Goal: Task Accomplishment & Management: Manage account settings

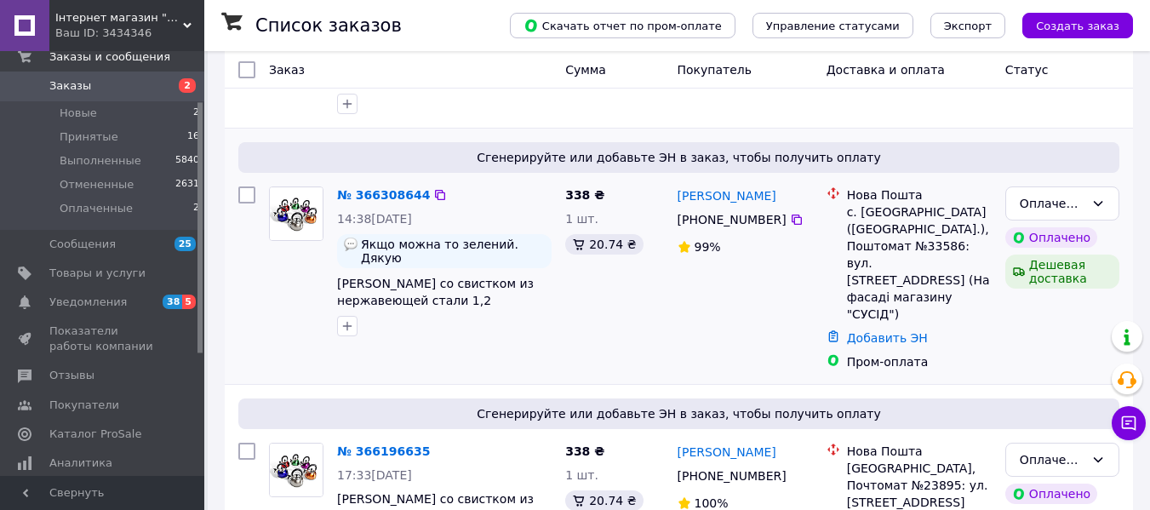
scroll to position [170, 0]
click at [1085, 209] on div "Оплаченный" at bounding box center [1062, 203] width 114 height 34
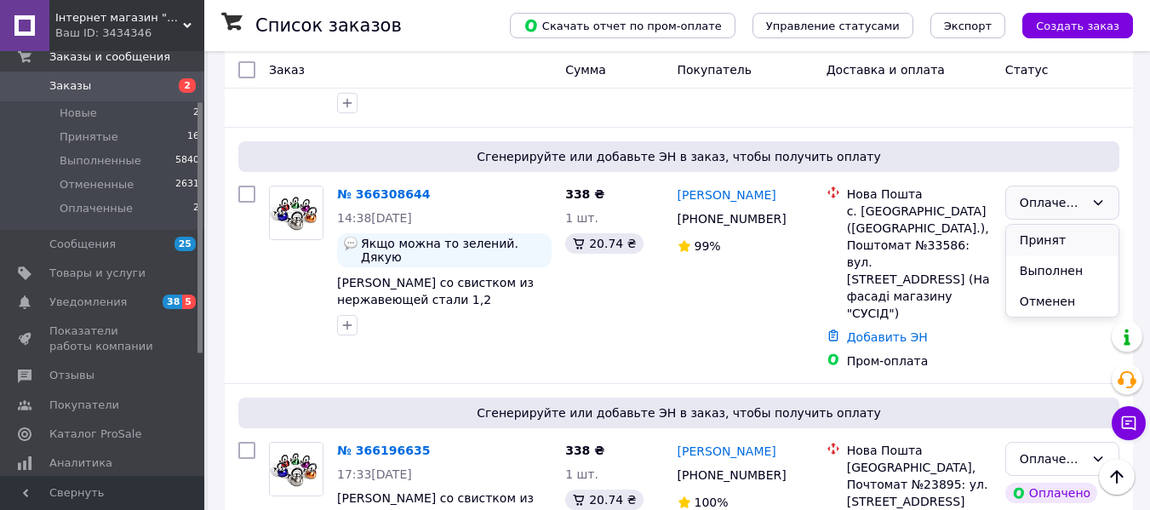
click at [1079, 245] on li "Принят" at bounding box center [1062, 240] width 112 height 31
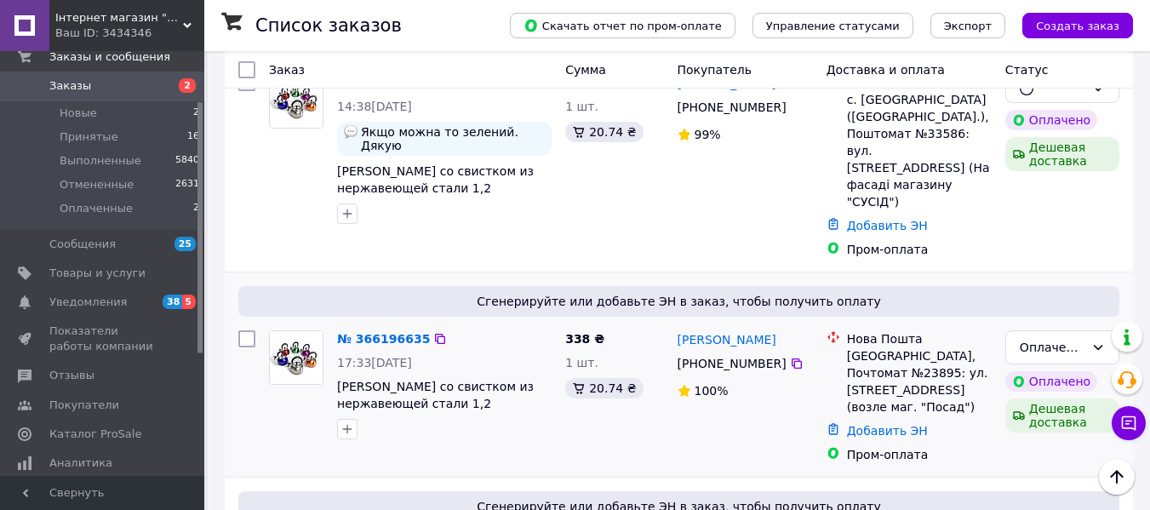
scroll to position [341, 0]
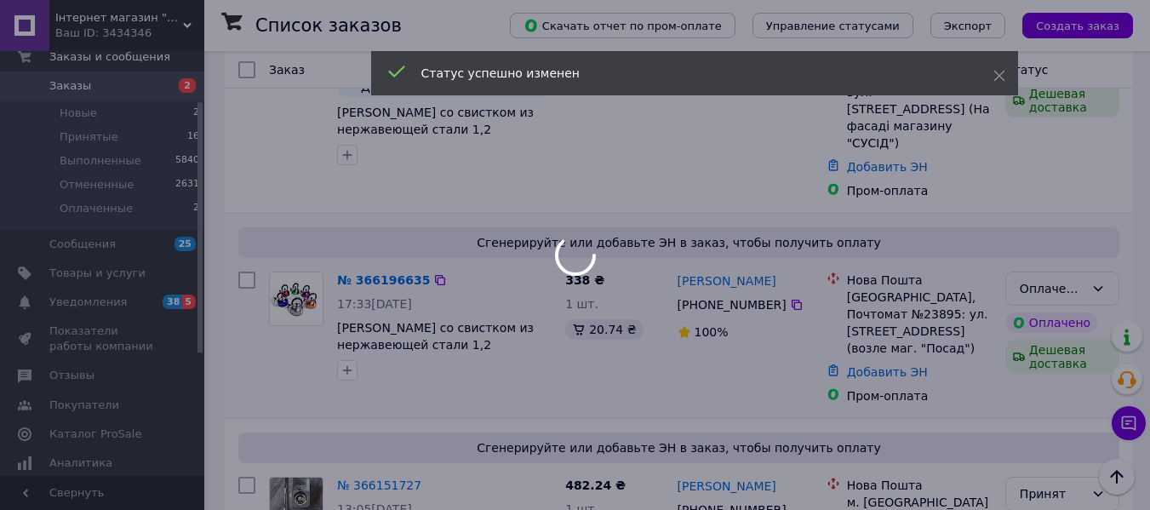
click at [1074, 279] on div "Оплаченный" at bounding box center [1052, 288] width 65 height 19
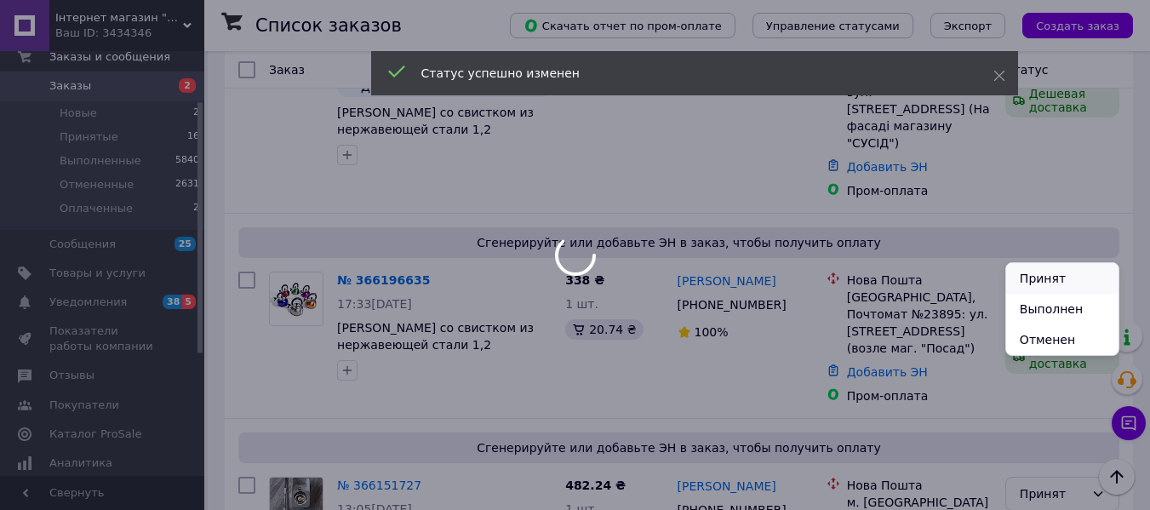
click at [1074, 272] on li "Принят" at bounding box center [1062, 278] width 112 height 31
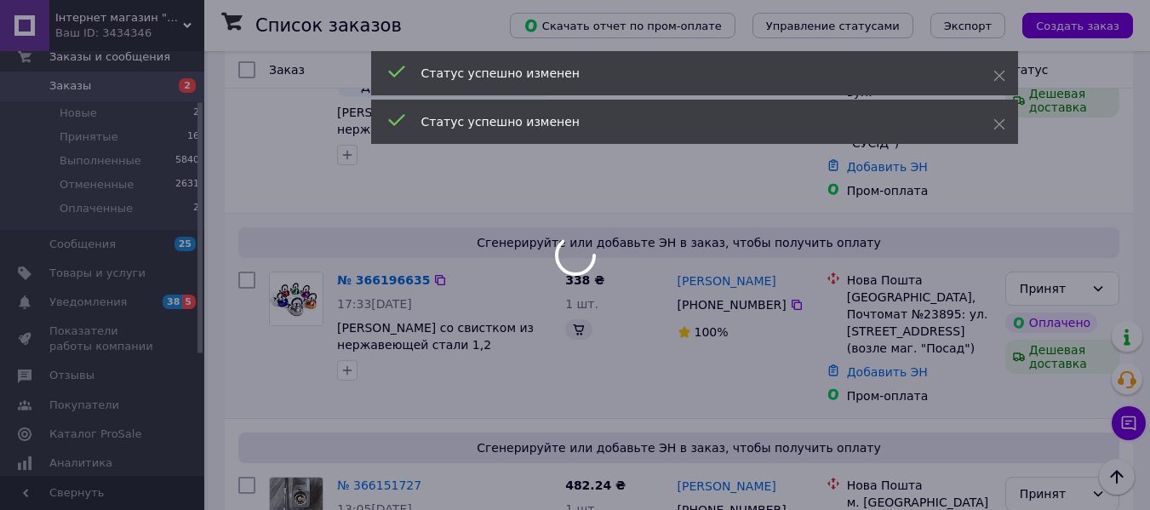
scroll to position [255, 0]
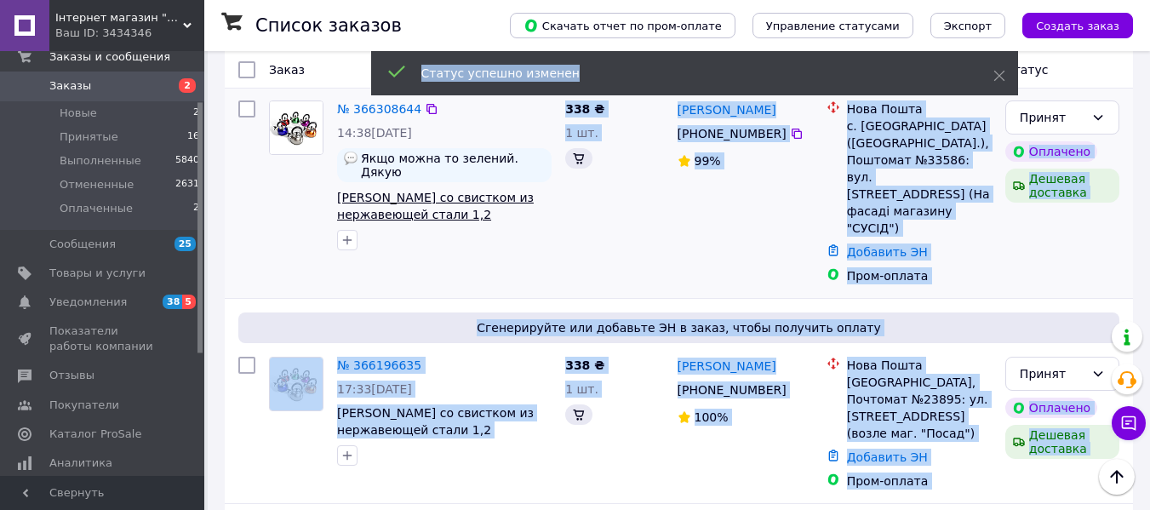
drag, startPoint x: 526, startPoint y: 203, endPoint x: 494, endPoint y: 202, distance: 32.4
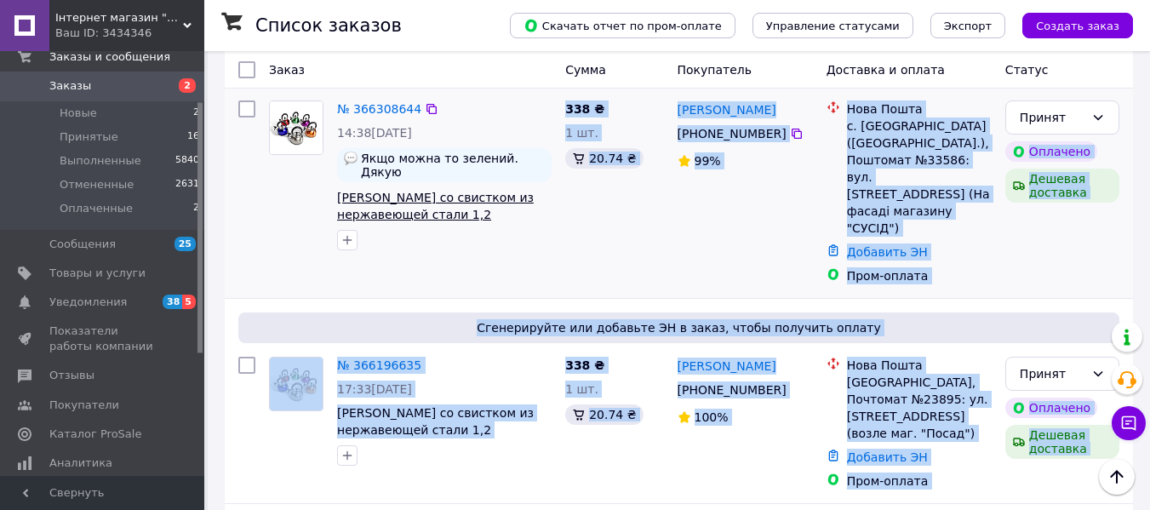
click at [510, 201] on span "[PERSON_NAME] со свистком из нержавеющей стали 1,2 [PERSON_NAME] EB-1323" at bounding box center [435, 215] width 197 height 48
click at [524, 200] on span "[PERSON_NAME] со свистком из нержавеющей стали 1,2 [PERSON_NAME] EB-1323" at bounding box center [444, 206] width 215 height 34
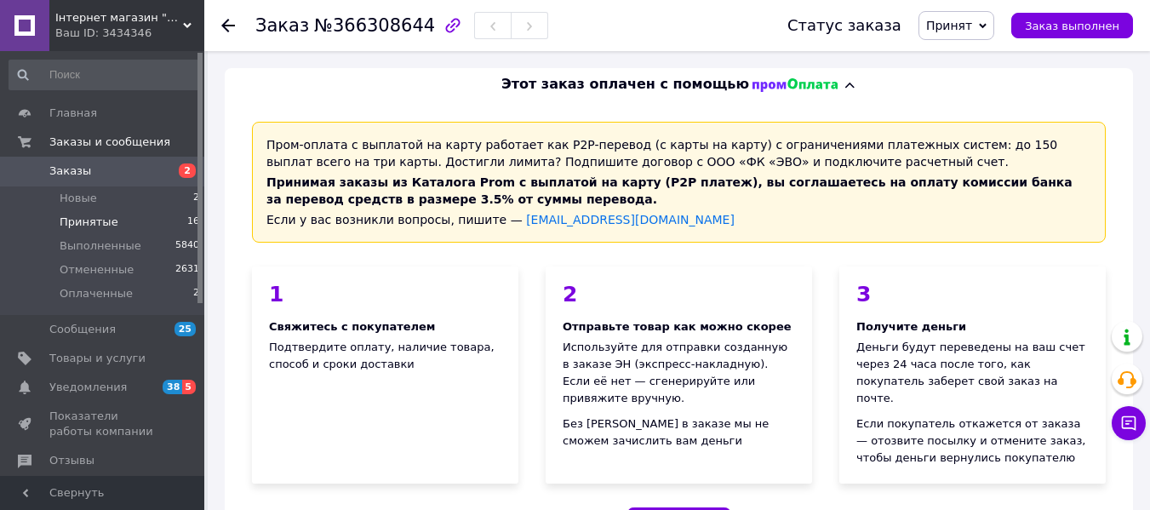
click at [98, 227] on span "Принятые" at bounding box center [89, 222] width 59 height 15
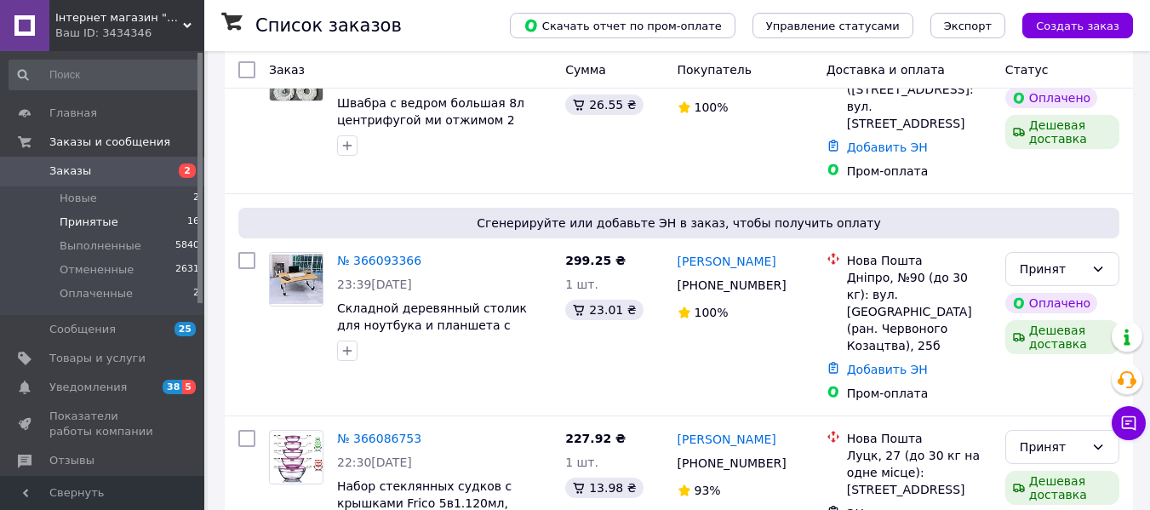
scroll to position [255, 0]
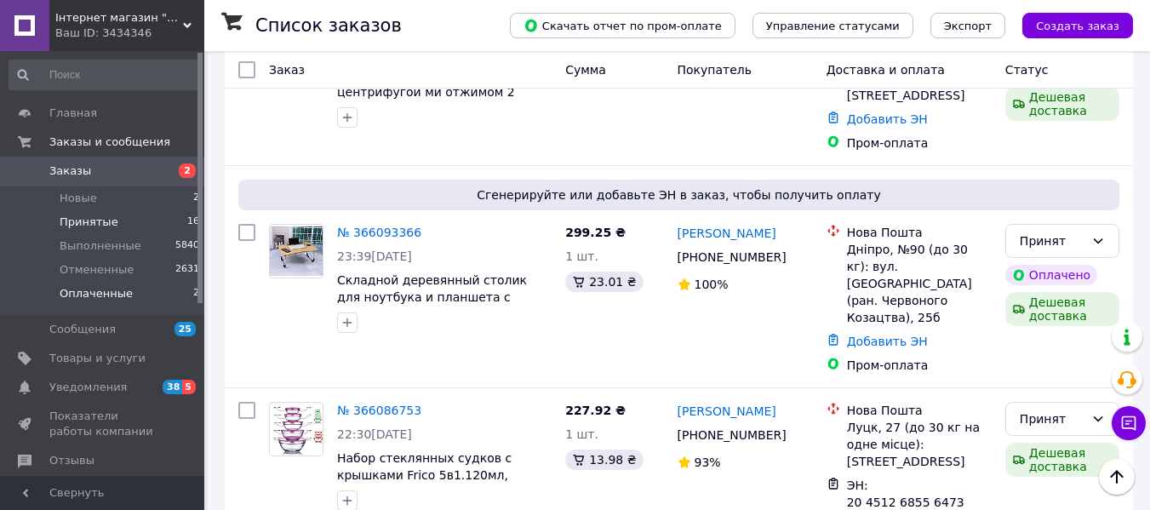
click at [166, 298] on li "Оплаченные 2" at bounding box center [104, 298] width 209 height 32
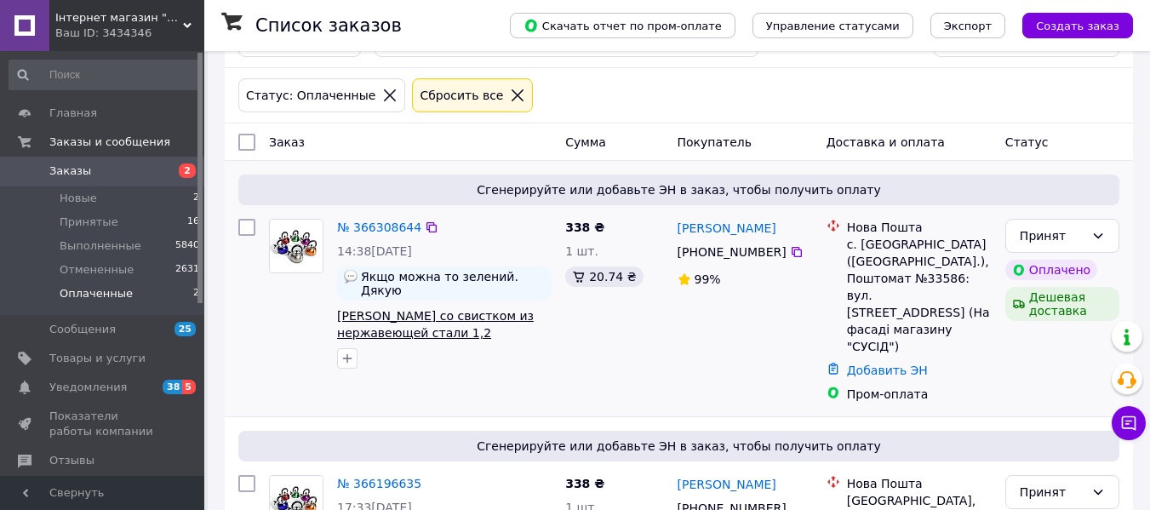
scroll to position [85, 0]
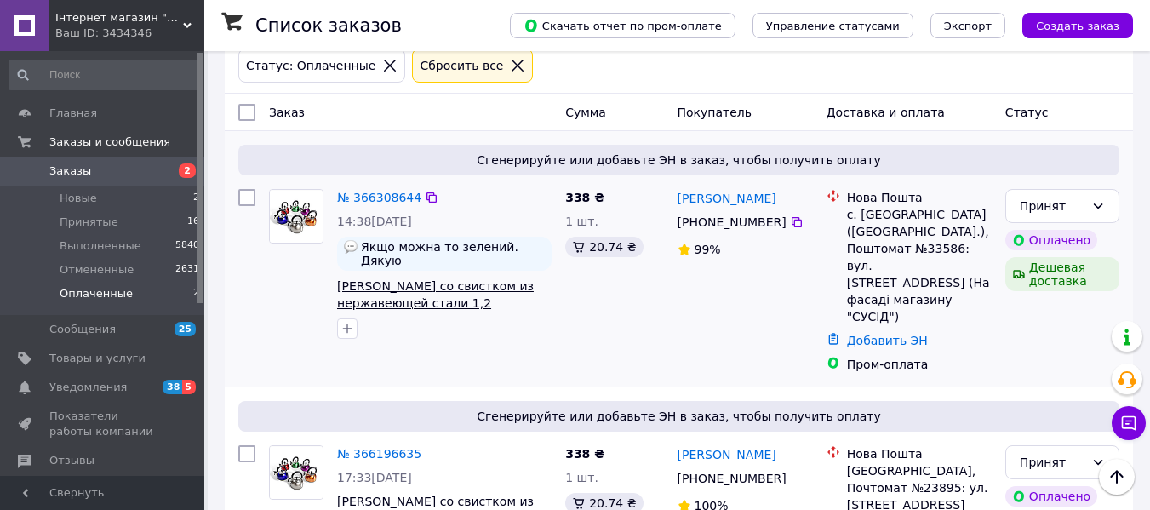
click at [519, 279] on span "[PERSON_NAME] со свистком из нержавеющей стали 1,2 [PERSON_NAME] EB-1323" at bounding box center [435, 303] width 197 height 48
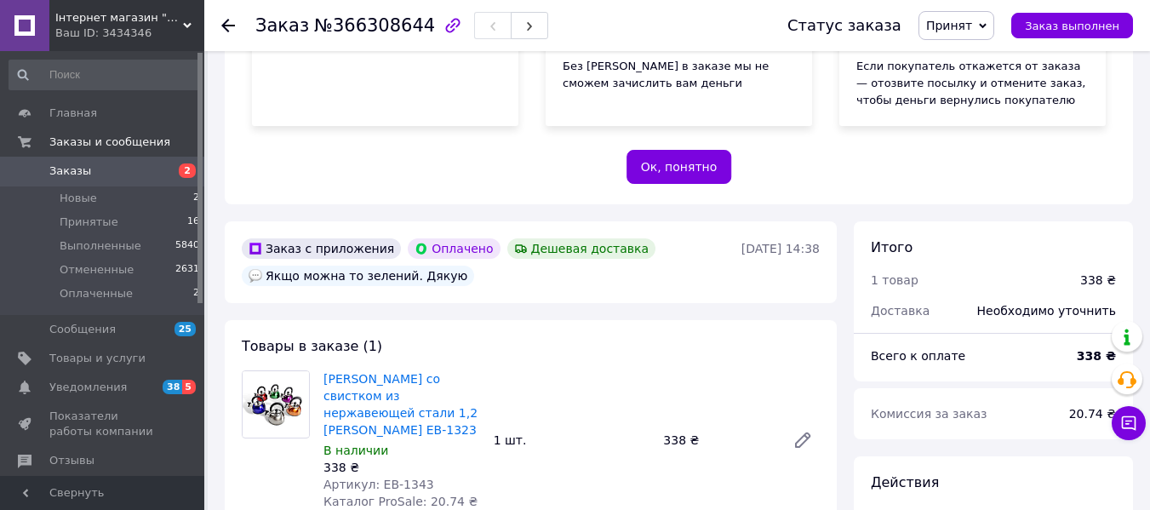
scroll to position [341, 0]
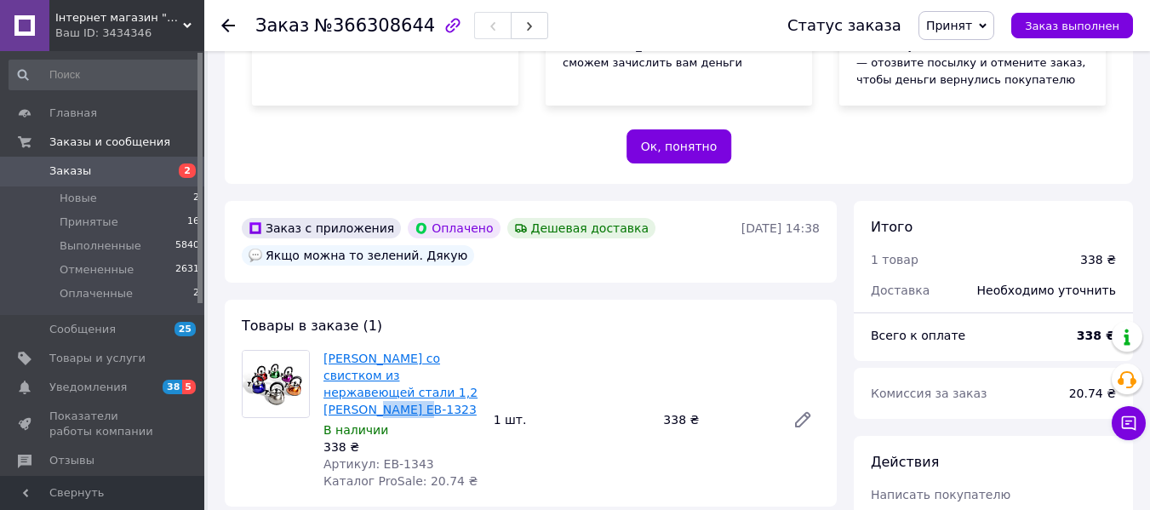
drag, startPoint x: 444, startPoint y: 372, endPoint x: 409, endPoint y: 375, distance: 34.1
click at [409, 375] on span "[PERSON_NAME] со свистком из нержавеющей стали 1,2 [PERSON_NAME] EB-1323" at bounding box center [401, 384] width 157 height 68
copy link "EB-1323"
click at [95, 352] on span "Товары и услуги" at bounding box center [97, 358] width 96 height 15
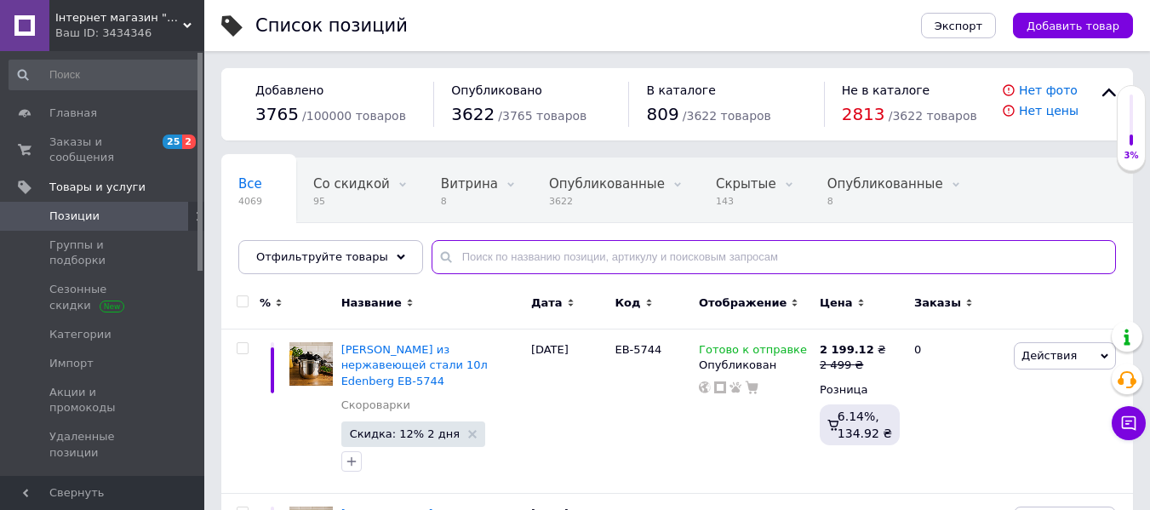
click at [573, 257] on input "text" at bounding box center [774, 257] width 684 height 34
paste input "EB-1323"
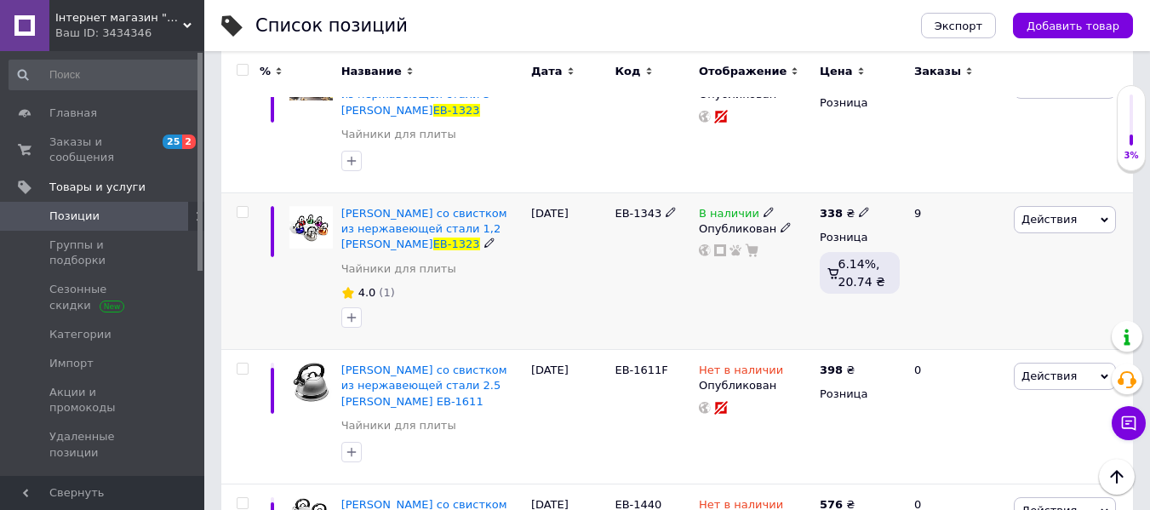
scroll to position [426, 0]
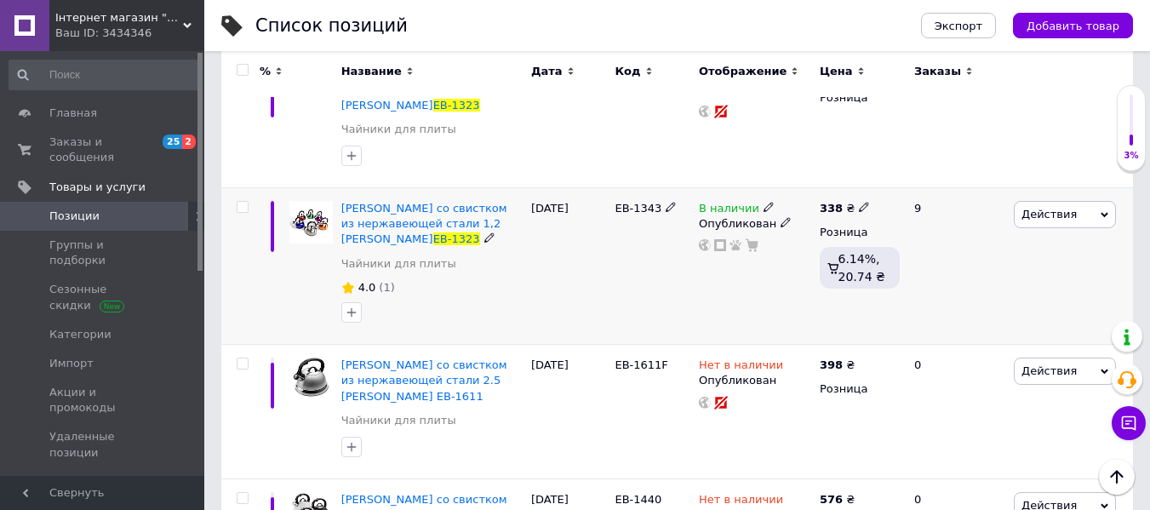
type input "EB-1323"
click at [764, 202] on icon at bounding box center [769, 207] width 10 height 10
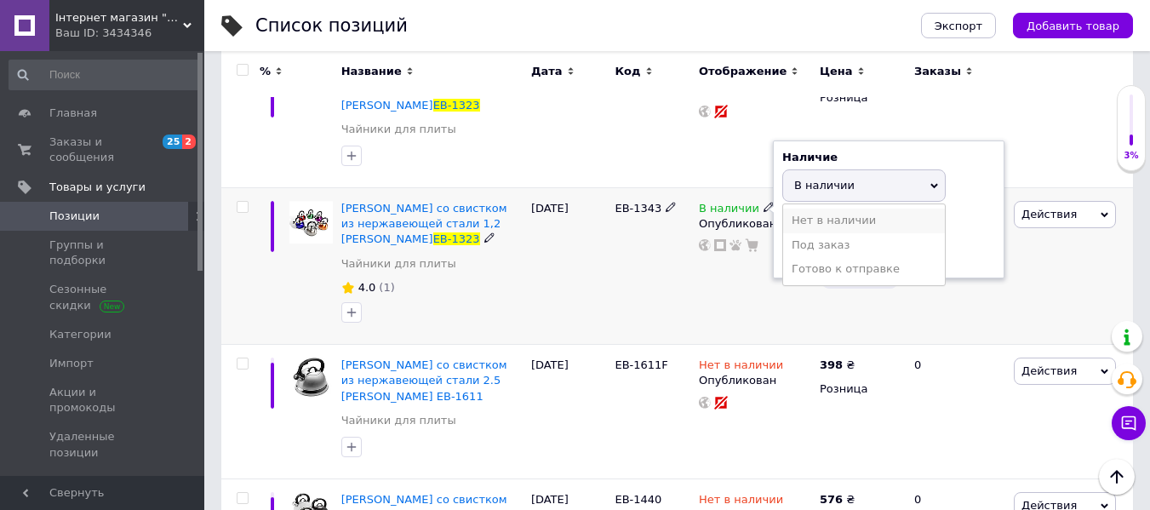
click at [816, 209] on li "Нет в наличии" at bounding box center [864, 221] width 162 height 24
click at [577, 279] on div "[DATE]" at bounding box center [569, 265] width 84 height 157
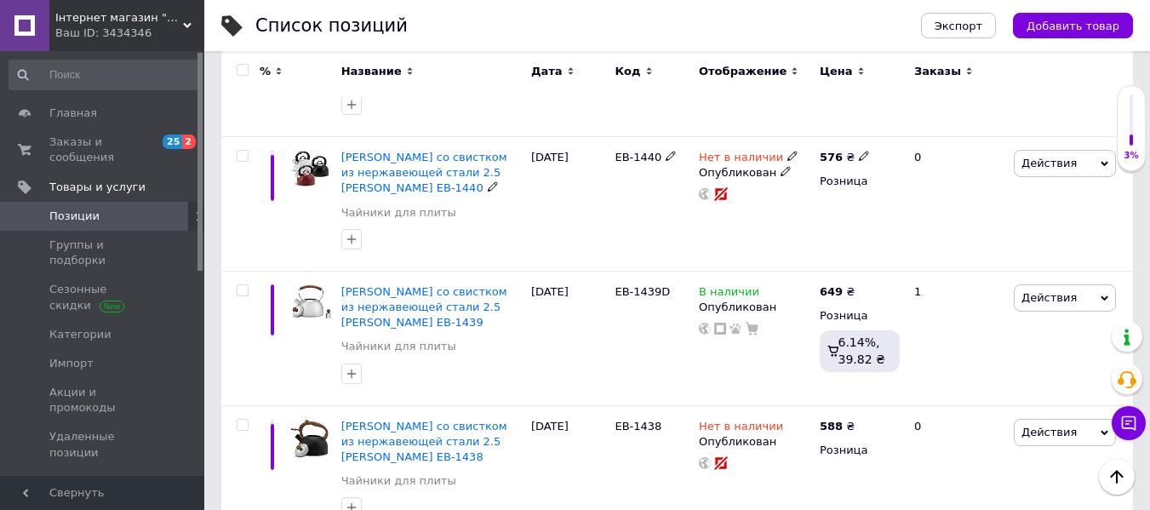
scroll to position [851, 0]
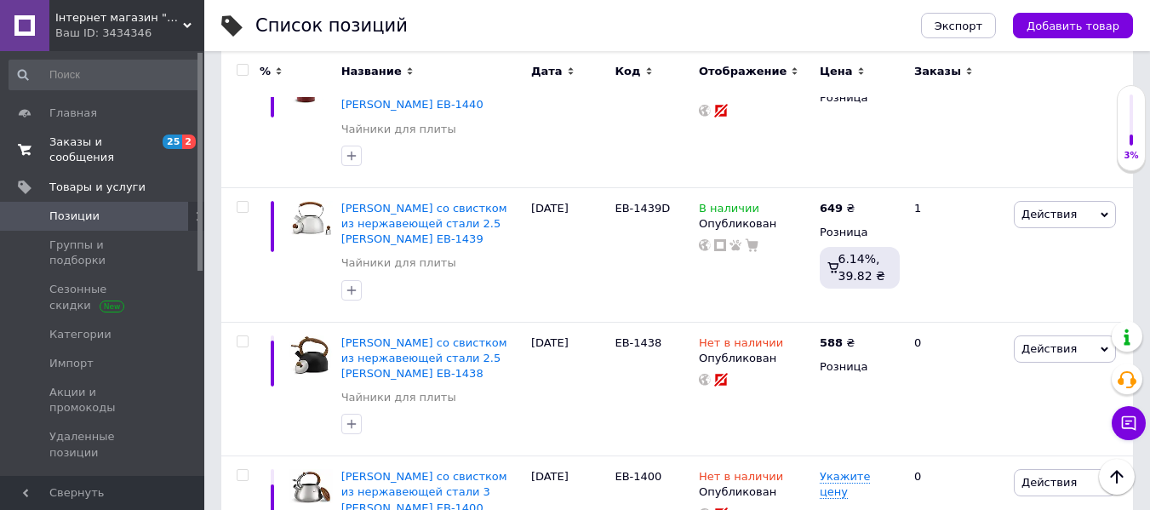
click at [134, 135] on span "Заказы и сообщения" at bounding box center [103, 150] width 108 height 31
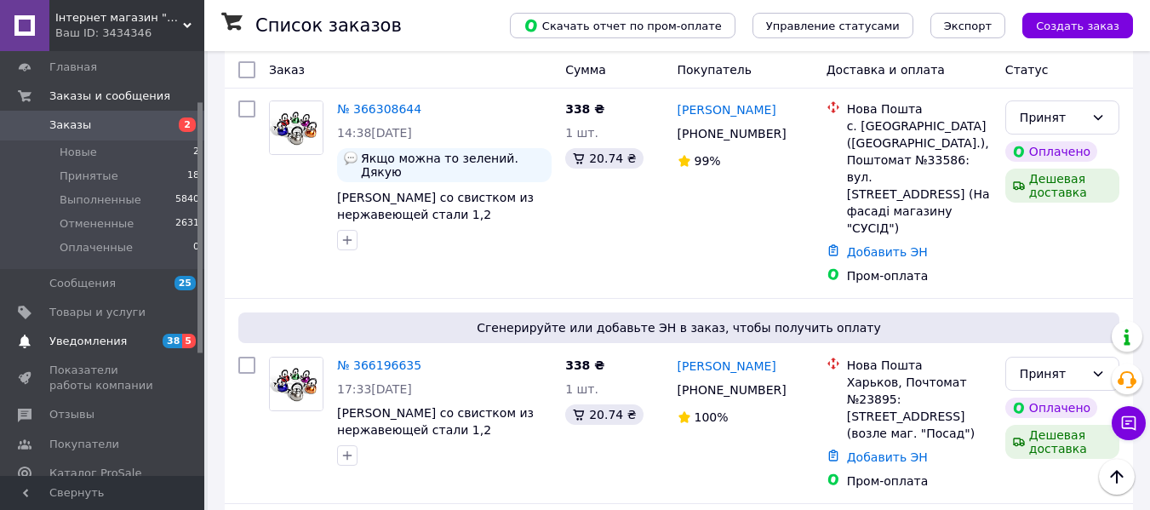
scroll to position [85, 0]
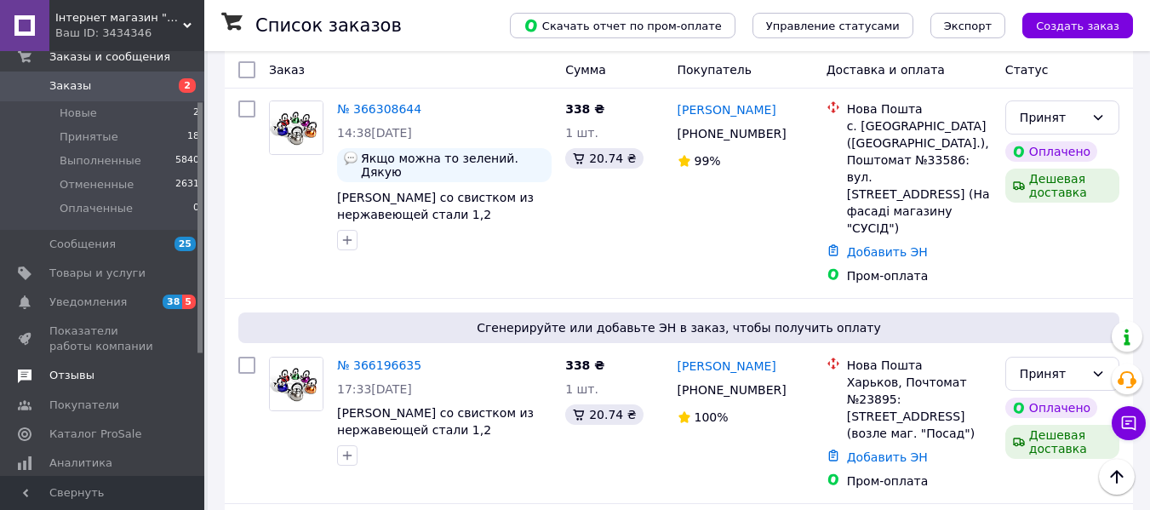
click at [87, 368] on span "Отзывы" at bounding box center [71, 375] width 45 height 15
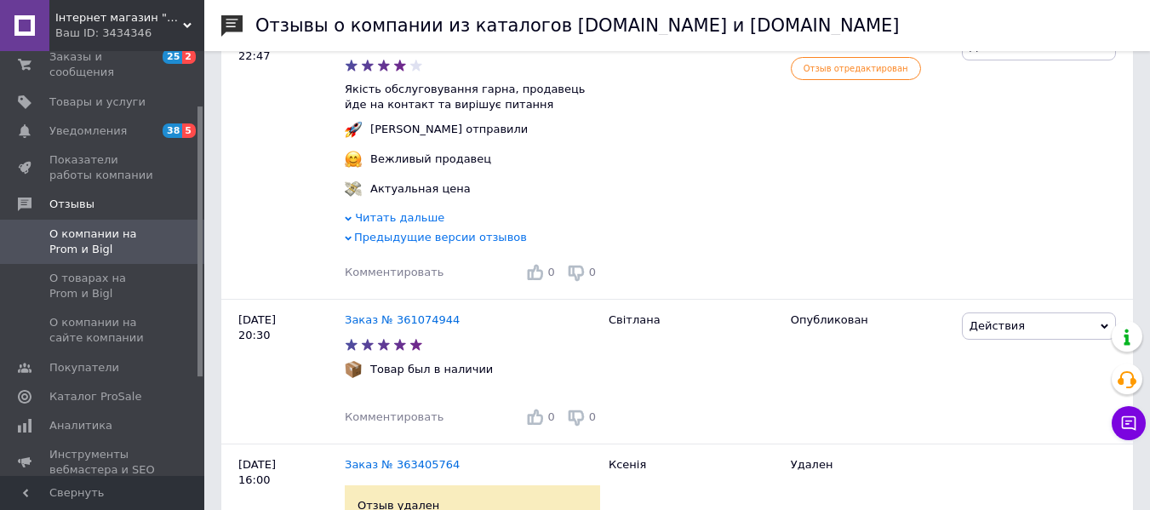
scroll to position [3235, 0]
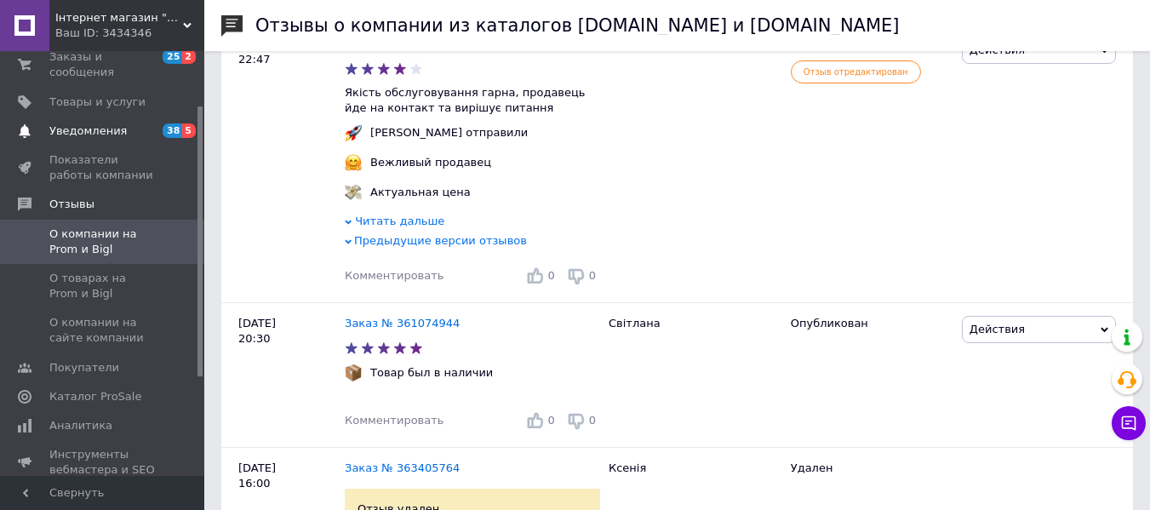
click at [105, 123] on link "Уведомления 38 5" at bounding box center [104, 131] width 209 height 29
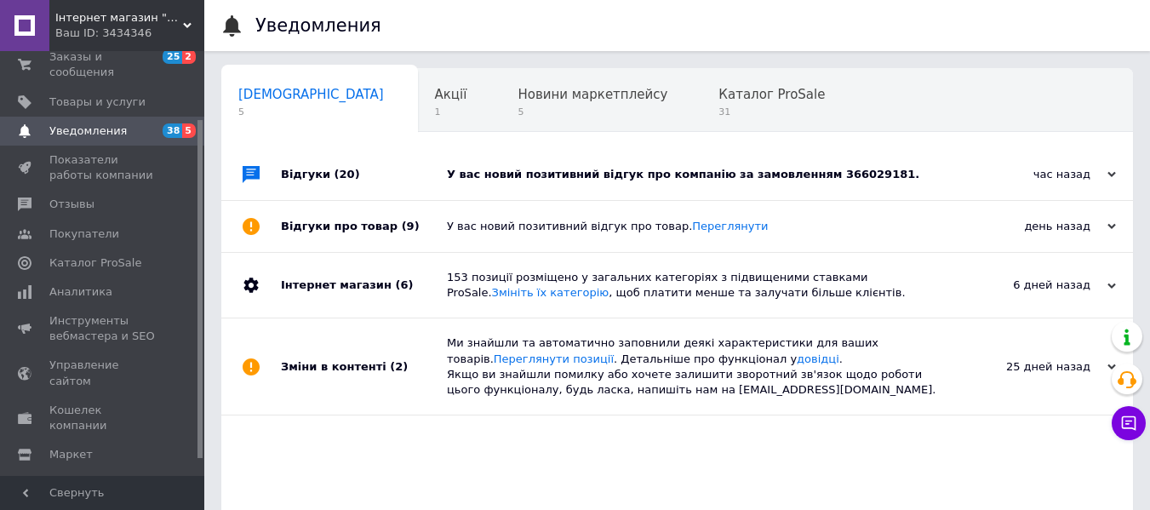
click at [750, 182] on div "У вас новий позитивний відгук про компанію за замовленням 366029181." at bounding box center [696, 174] width 499 height 15
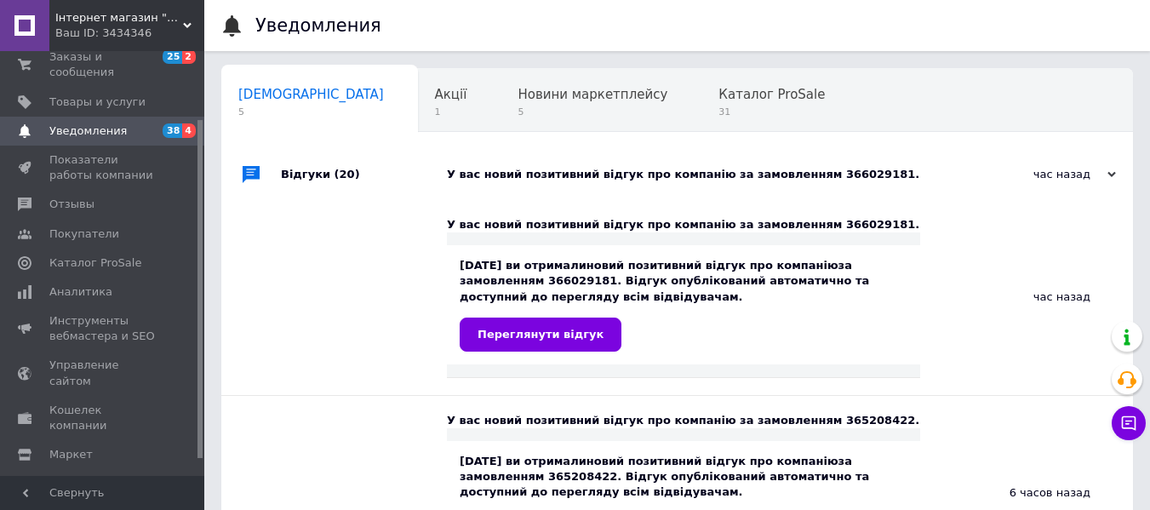
click at [812, 220] on div "У вас новий позитивний відгук про компанію за замовленням 366029181." at bounding box center [683, 224] width 473 height 15
click at [563, 327] on link "Переглянути відгук" at bounding box center [541, 335] width 162 height 34
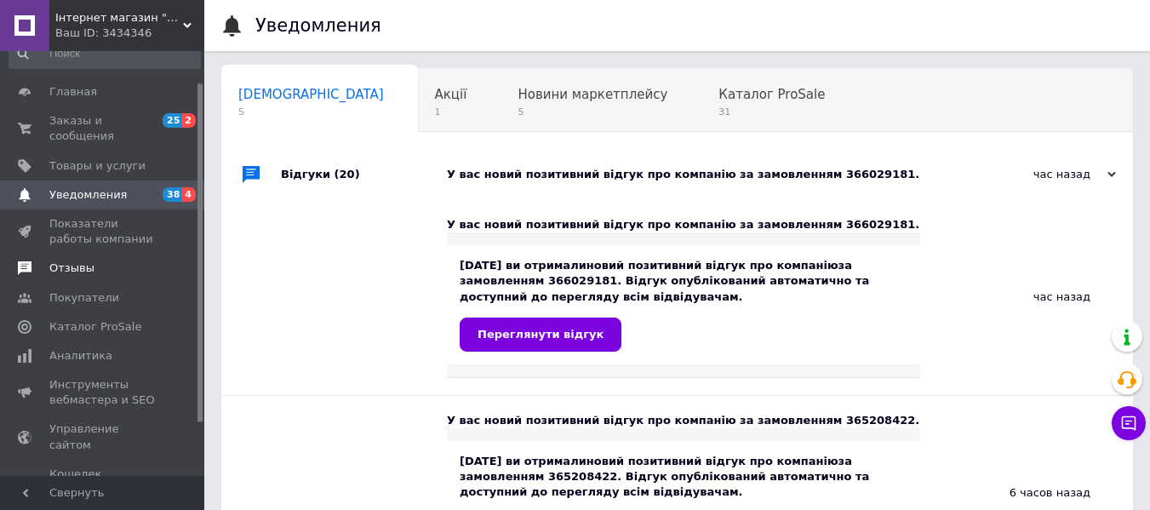
scroll to position [20, 0]
drag, startPoint x: 94, startPoint y: 255, endPoint x: 112, endPoint y: 254, distance: 17.0
click at [94, 261] on span "Отзывы" at bounding box center [103, 268] width 108 height 15
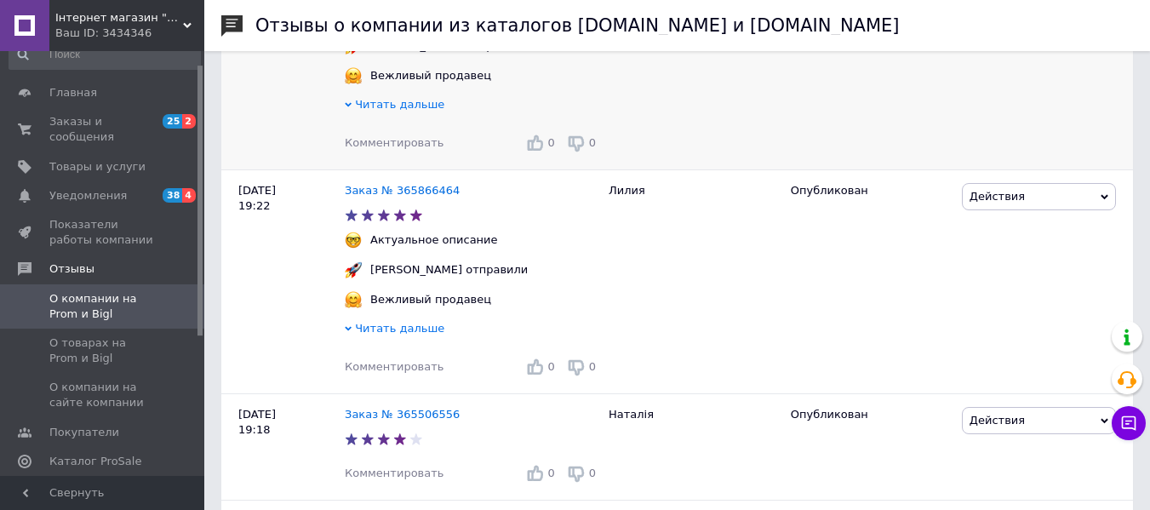
scroll to position [1447, 0]
